Goal: Navigation & Orientation: Go to known website

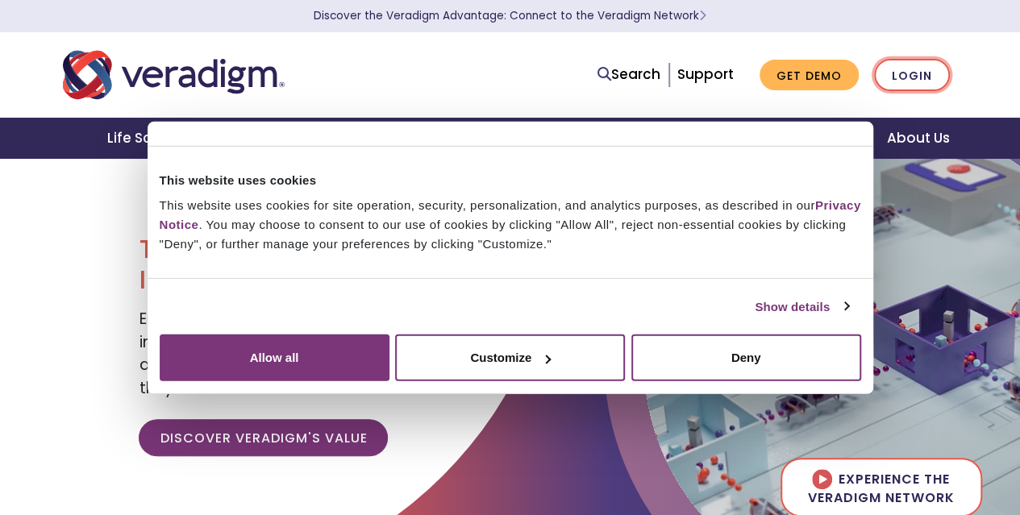
click at [890, 65] on link "Login" at bounding box center [912, 75] width 76 height 33
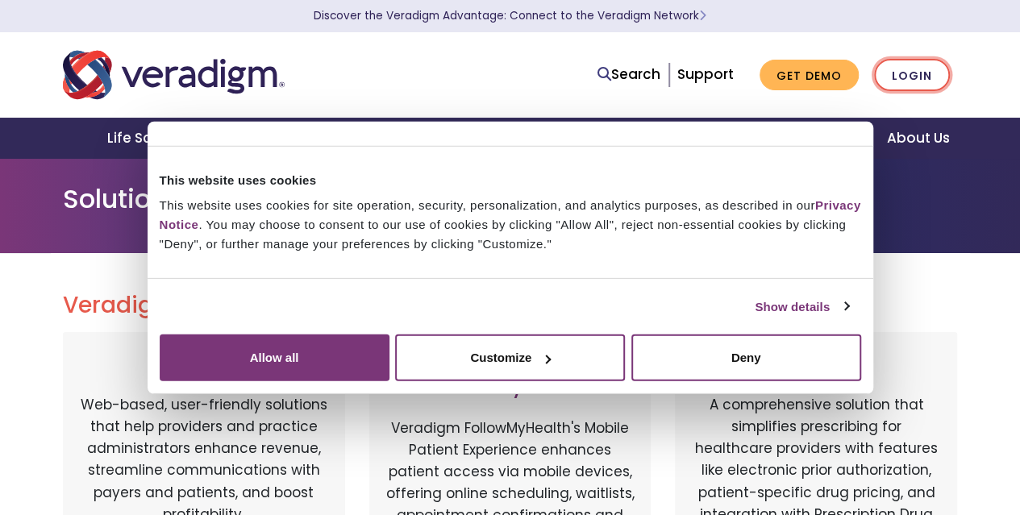
click at [897, 73] on link "Login" at bounding box center [912, 75] width 76 height 33
